Goal: Information Seeking & Learning: Compare options

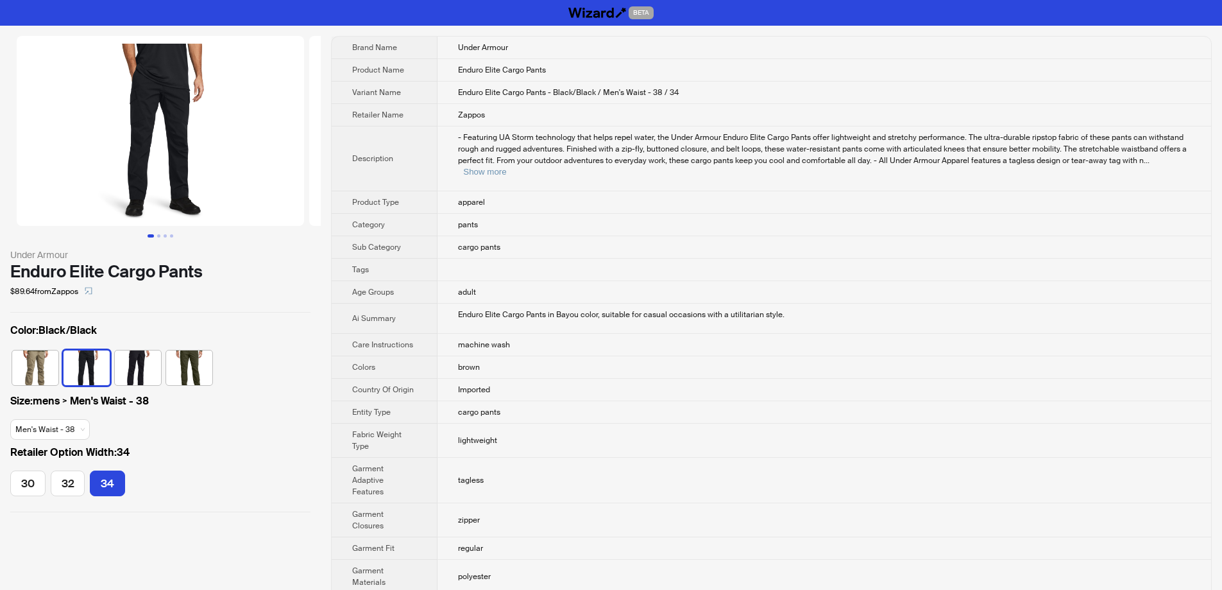
click at [642, 95] on span "Enduro Elite Cargo Pants - Black/Black / Men's Waist - 38 / 34" at bounding box center [568, 92] width 221 height 10
drag, startPoint x: 668, startPoint y: 93, endPoint x: 678, endPoint y: 87, distance: 11.2
click at [678, 87] on td "Enduro Elite Cargo Pants - Black/Black / Men's Waist - 38 / 34" at bounding box center [825, 92] width 774 height 22
click at [699, 90] on td "Enduro Elite Cargo Pants - Black/Black / Men's Waist - 38 / 34" at bounding box center [825, 92] width 774 height 22
click at [692, 114] on td "Zappos" at bounding box center [825, 115] width 774 height 22
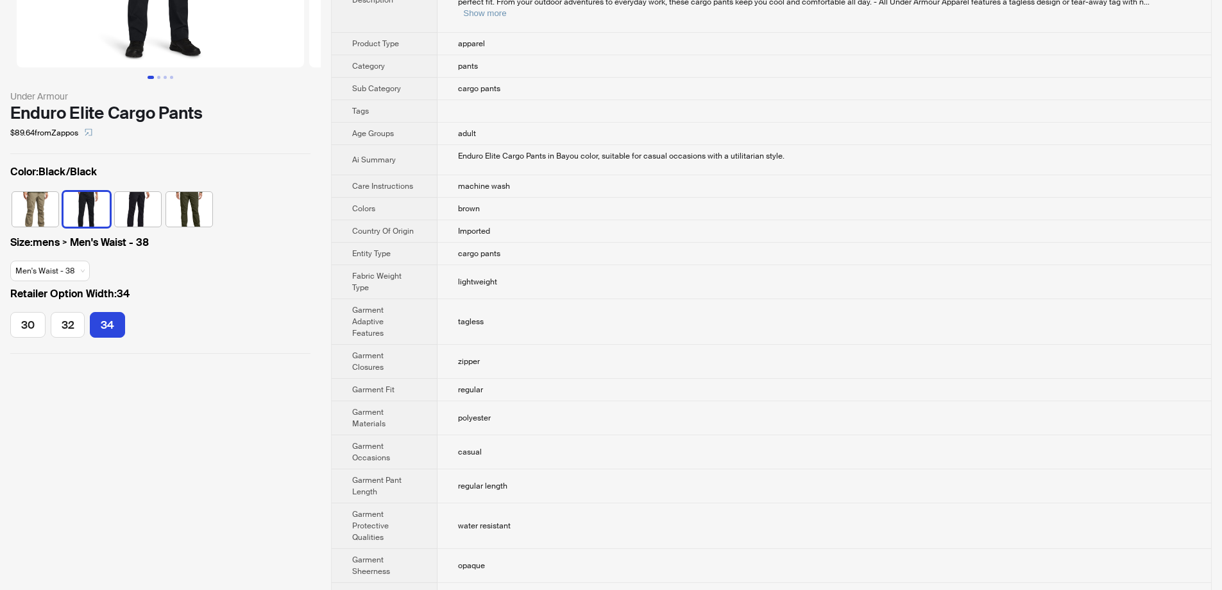
scroll to position [192, 0]
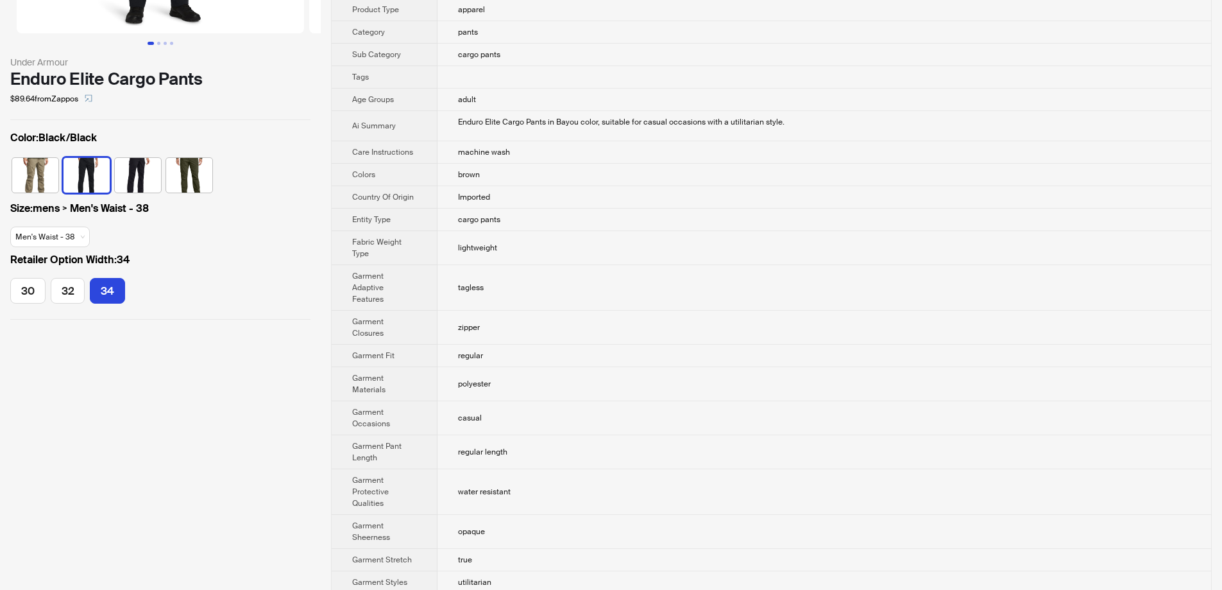
click at [212, 226] on div "Size : mens > Men's Waist - 38 Men's Waist - 38" at bounding box center [160, 226] width 300 height 51
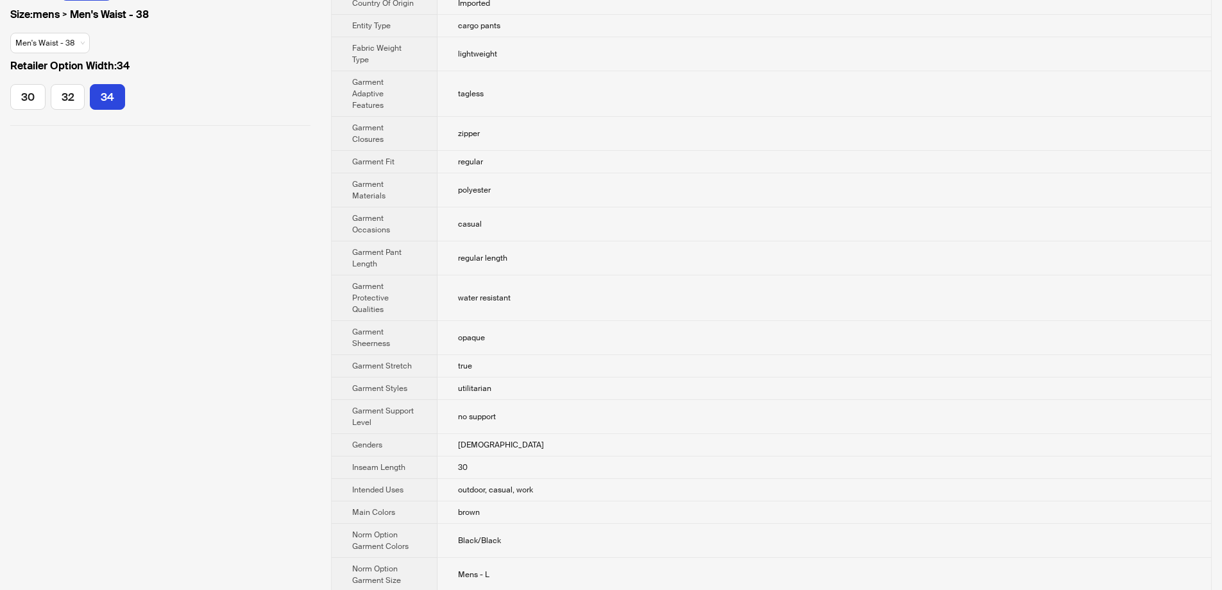
scroll to position [449, 0]
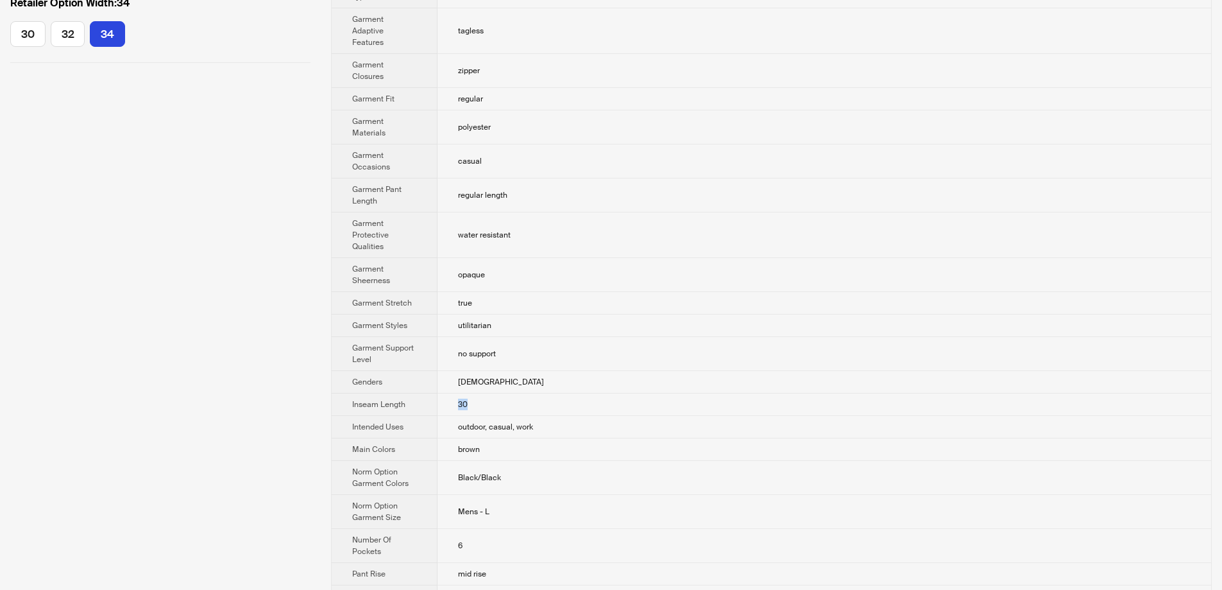
drag, startPoint x: 458, startPoint y: 369, endPoint x: 467, endPoint y: 368, distance: 9.1
click at [467, 393] on td "30" at bounding box center [825, 404] width 774 height 22
click at [486, 393] on td "30" at bounding box center [825, 404] width 774 height 22
drag, startPoint x: 451, startPoint y: 372, endPoint x: 472, endPoint y: 371, distance: 20.6
click at [472, 393] on td "30" at bounding box center [825, 404] width 774 height 22
